Goal: Information Seeking & Learning: Learn about a topic

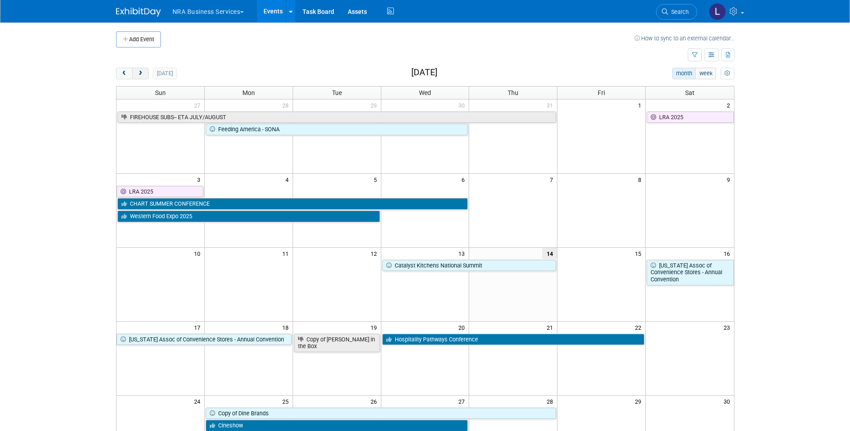
click at [142, 74] on span "next" at bounding box center [140, 74] width 7 height 6
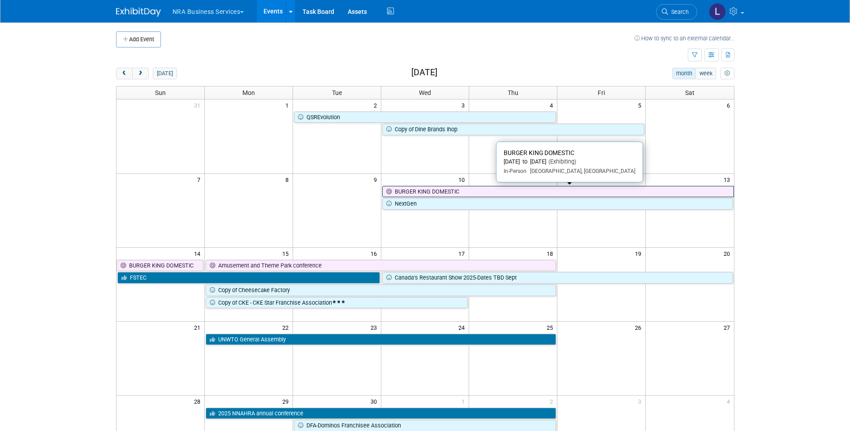
click at [433, 193] on link "BURGER KING DOMESTIC" at bounding box center [558, 192] width 352 height 12
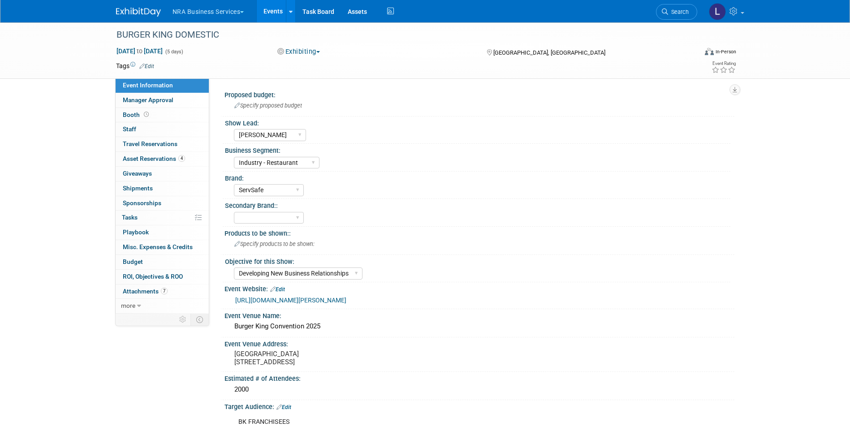
select select "Elisa C"
select select "Industry - Restaurant"
select select "ServSafe"
select select "Developing New Business Relationships"
click at [331, 299] on link "https://www.burgerkingfoundation.org/event/2025-burger-king-r-us-c-convention-f…" at bounding box center [290, 300] width 111 height 7
